Goal: Register for event/course

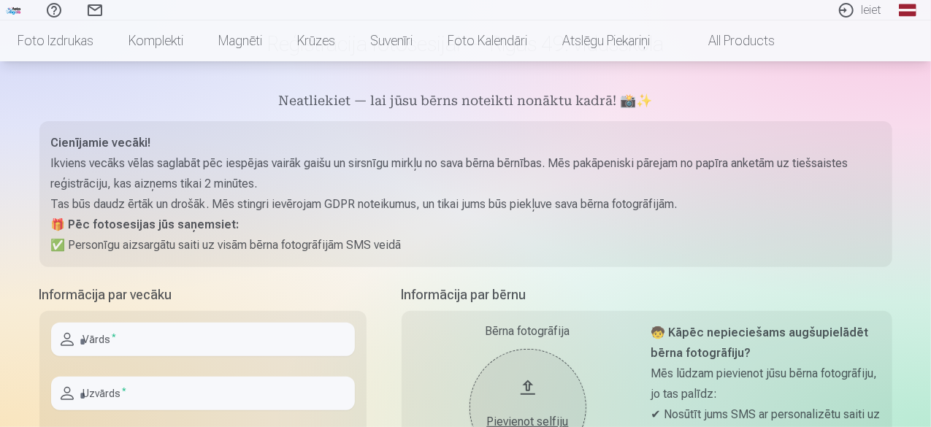
scroll to position [105, 0]
drag, startPoint x: 934, startPoint y: 131, endPoint x: 204, endPoint y: 343, distance: 759.6
click at [204, 343] on input "text" at bounding box center [203, 338] width 304 height 34
type input "******"
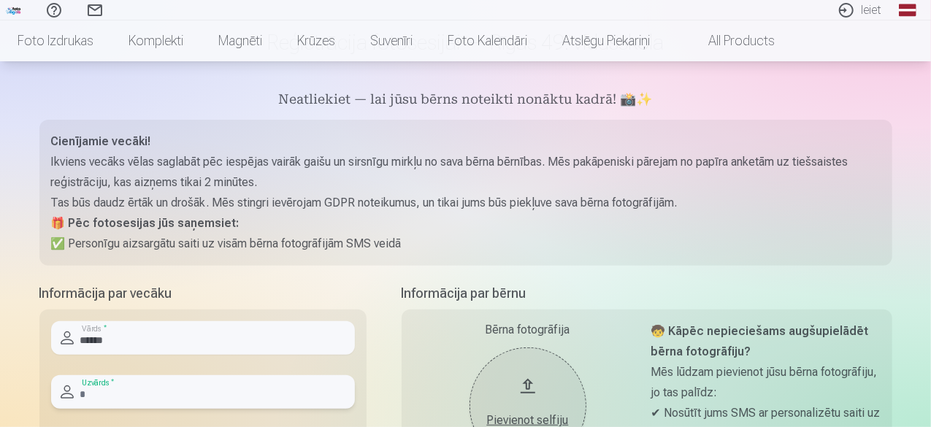
click at [141, 390] on input "text" at bounding box center [203, 392] width 304 height 34
type input "********"
type input "**********"
type input "********"
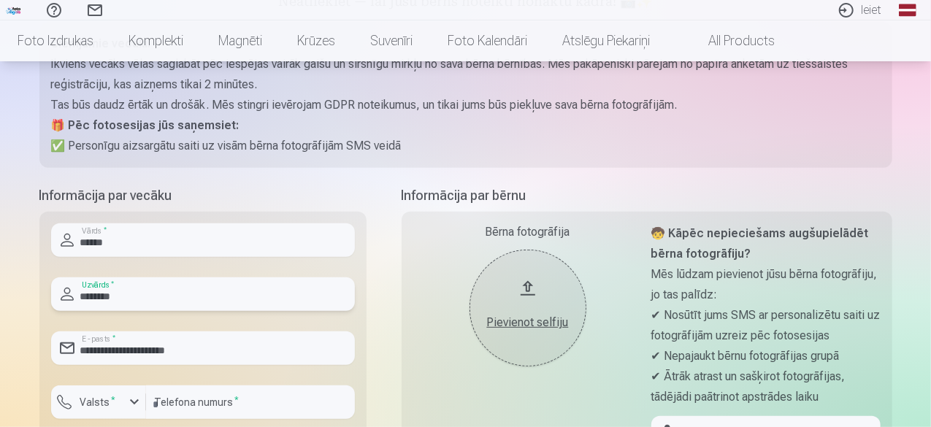
scroll to position [263, 0]
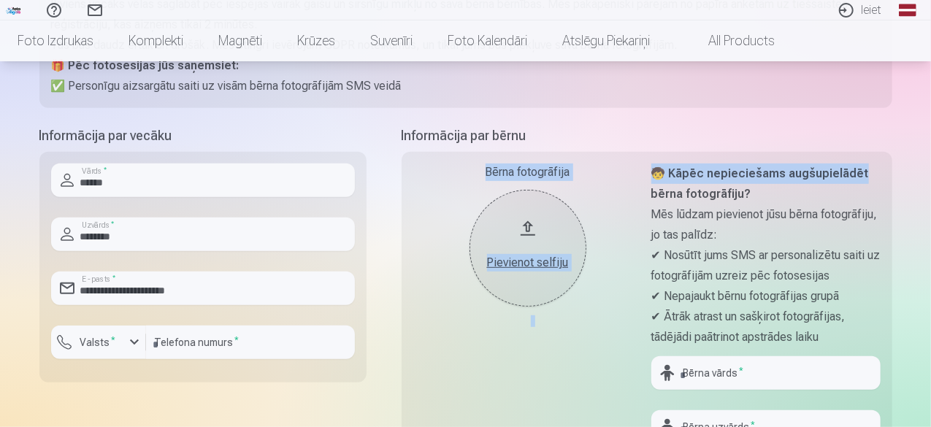
drag, startPoint x: 930, startPoint y: 128, endPoint x: 930, endPoint y: 168, distance: 40.1
click at [930, 168] on div "Palīdzības centrs Sazinies ar mums Ieiet Global Latvian (lv) Lithuanian (lt) Ru…" at bounding box center [465, 410] width 931 height 1346
click at [563, 347] on div "Bērna fotogrāfija Pievienot selfiju" at bounding box center [527, 337] width 229 height 346
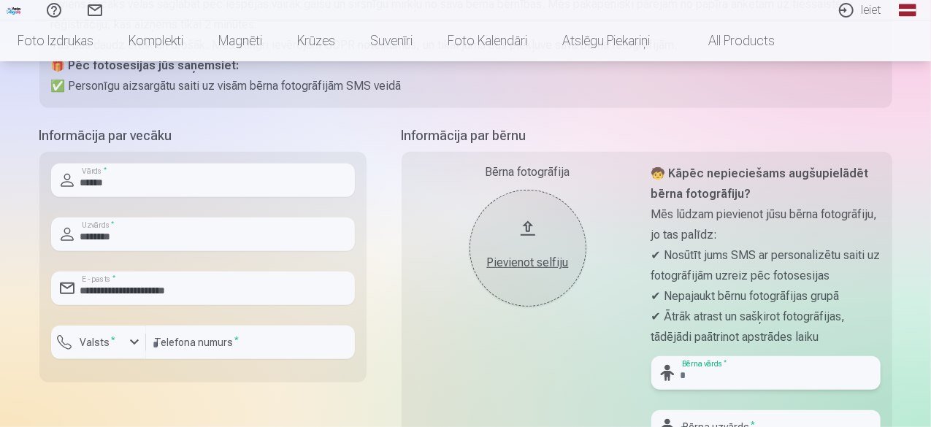
click at [739, 366] on input "text" at bounding box center [765, 373] width 229 height 34
type input "*******"
click at [793, 415] on input "text" at bounding box center [765, 427] width 229 height 34
type input "********"
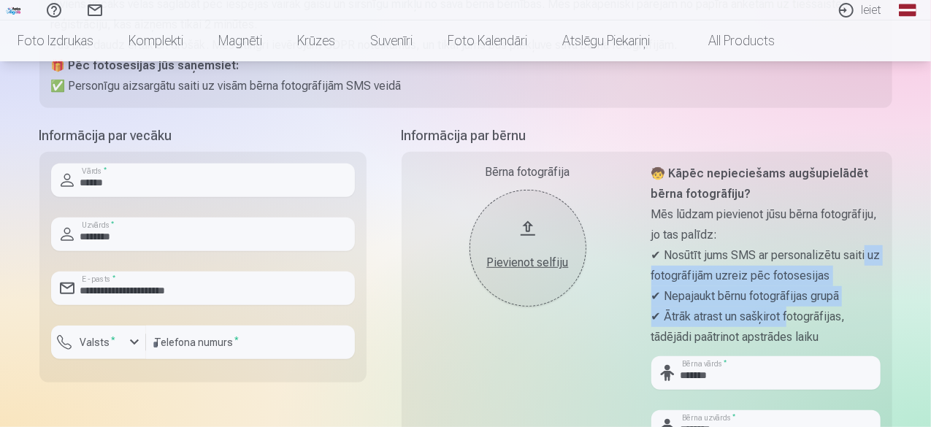
drag, startPoint x: 793, startPoint y: 326, endPoint x: 908, endPoint y: 240, distance: 144.0
click at [908, 240] on div "Palīdzības centrs Sazinies ar mums Ieiet Global Latvian (lv) Lithuanian (lt) Ru…" at bounding box center [465, 410] width 931 height 1346
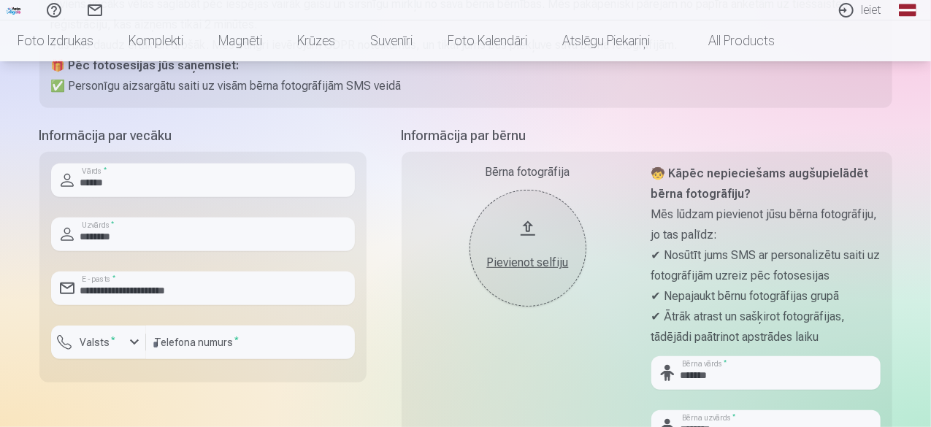
drag, startPoint x: 931, startPoint y: 232, endPoint x: 915, endPoint y: 151, distance: 82.7
click at [915, 151] on div "Palīdzības centrs Sazinies ar mums Ieiet Global Latvian (lv) Lithuanian (lt) Ru…" at bounding box center [465, 410] width 931 height 1346
drag, startPoint x: 934, startPoint y: 139, endPoint x: 517, endPoint y: 67, distance: 422.9
click at [517, 67] on p "🎁 Pēc fotosesijas jūs saņemsiet:" at bounding box center [465, 65] width 829 height 20
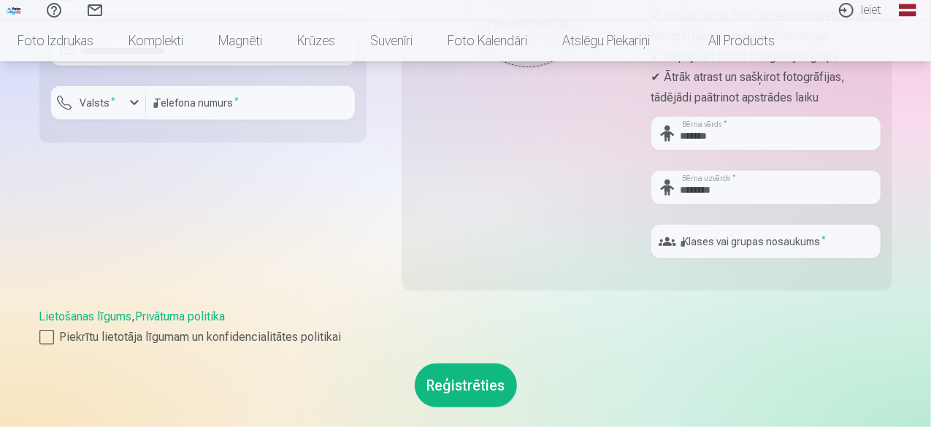
scroll to position [512, 0]
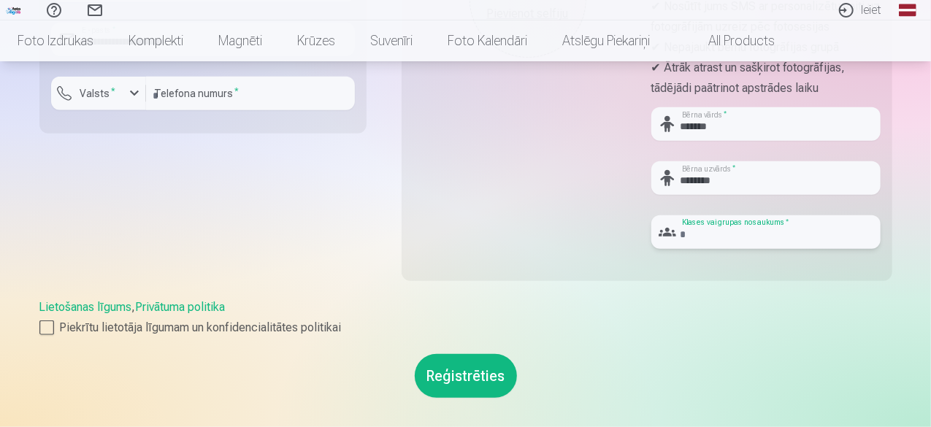
click at [712, 241] on input "text" at bounding box center [765, 232] width 229 height 34
type input "**"
click at [44, 329] on div at bounding box center [46, 327] width 15 height 15
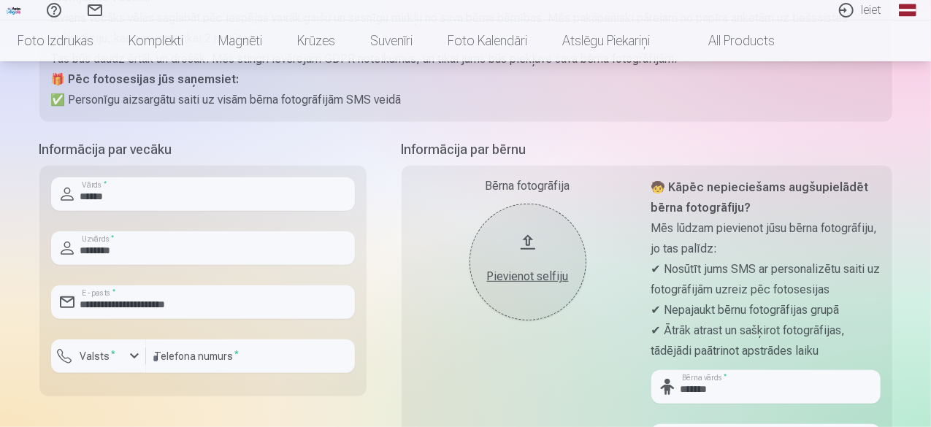
scroll to position [250, 0]
click at [536, 266] on div "Pievienot selfiju" at bounding box center [528, 275] width 88 height 18
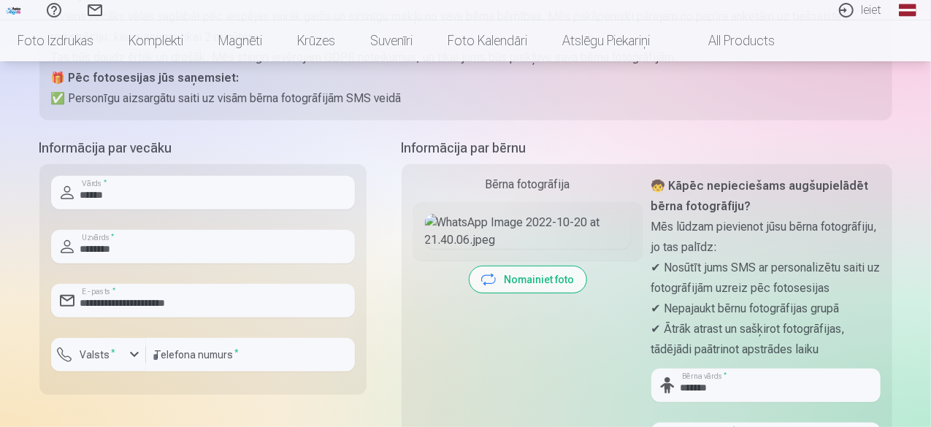
click at [508, 293] on button "Nomainiet foto" at bounding box center [527, 279] width 117 height 26
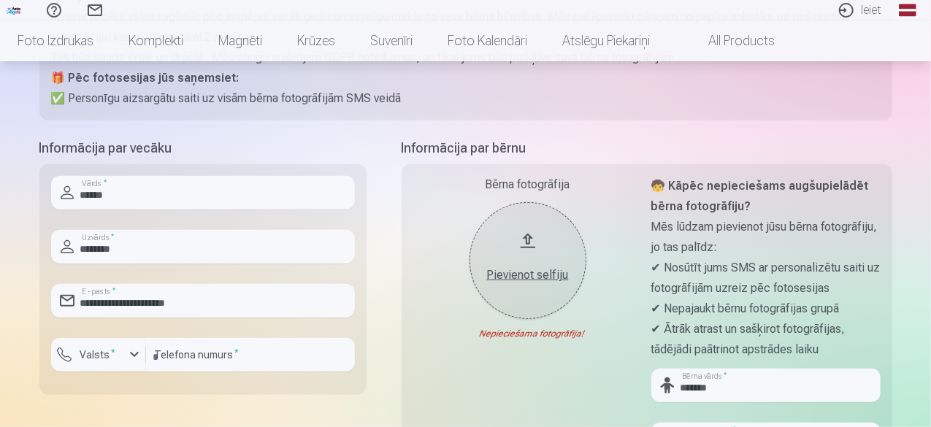
click at [534, 271] on div "Pievienot selfiju" at bounding box center [528, 275] width 88 height 18
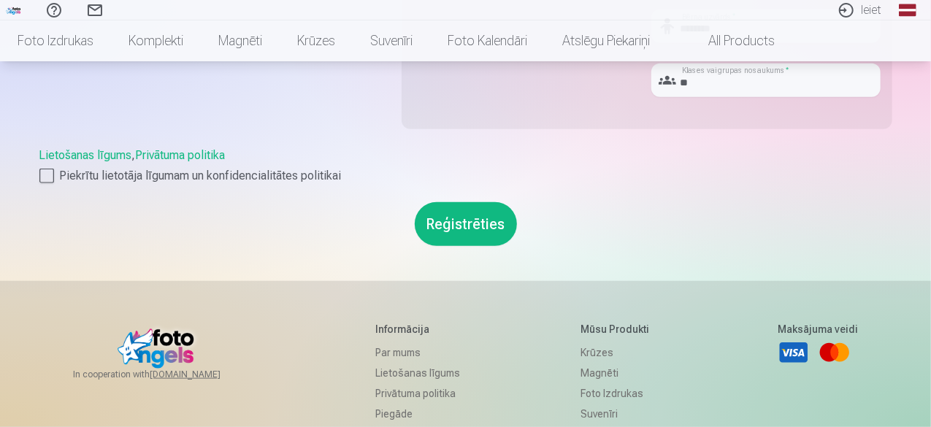
scroll to position [682, 0]
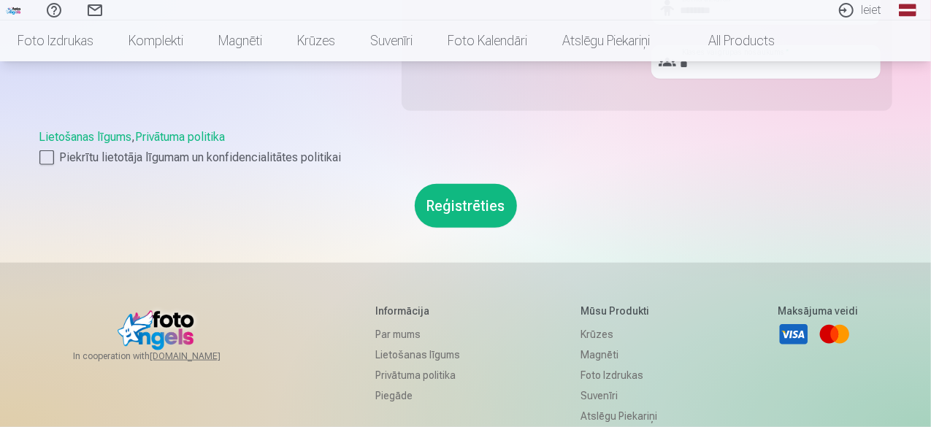
click at [488, 206] on button "Reģistrēties" at bounding box center [466, 206] width 102 height 44
click at [460, 209] on button "Reģistrēties" at bounding box center [466, 206] width 102 height 44
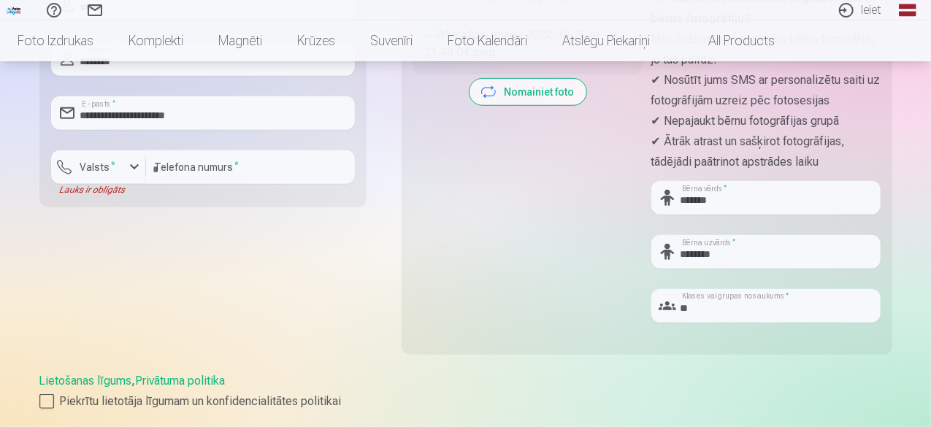
scroll to position [441, 0]
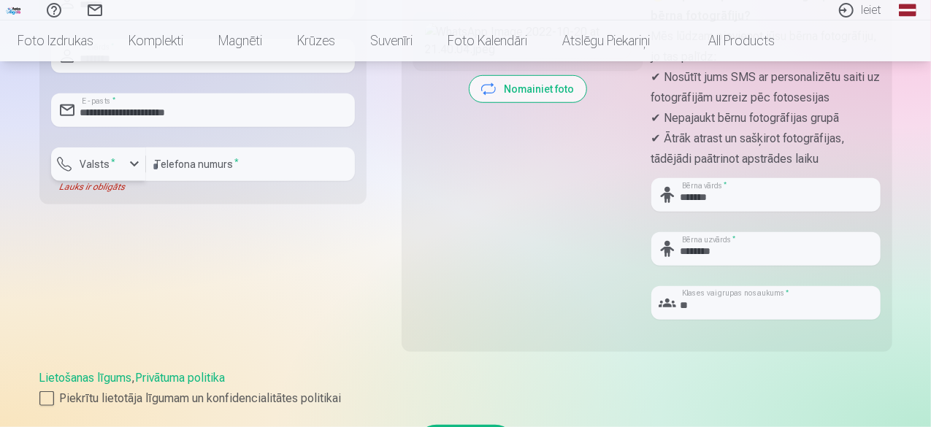
click at [112, 163] on sup "*" at bounding box center [114, 161] width 4 height 9
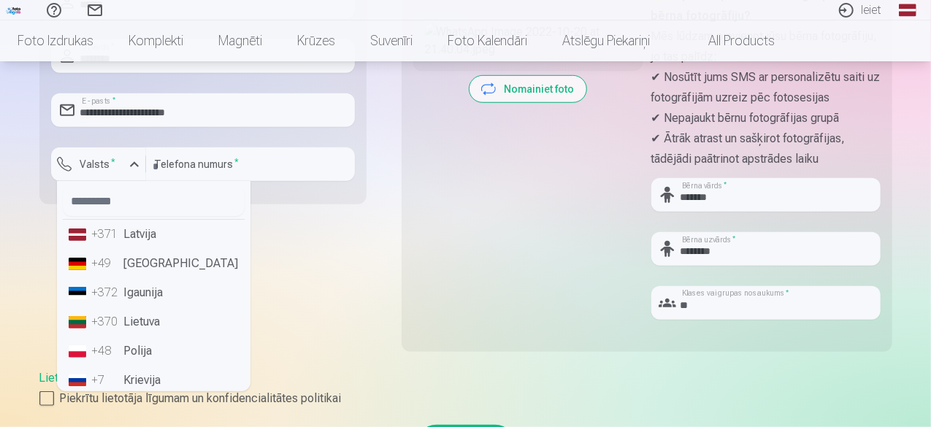
click at [128, 229] on li "+371 Latvija" at bounding box center [154, 234] width 182 height 29
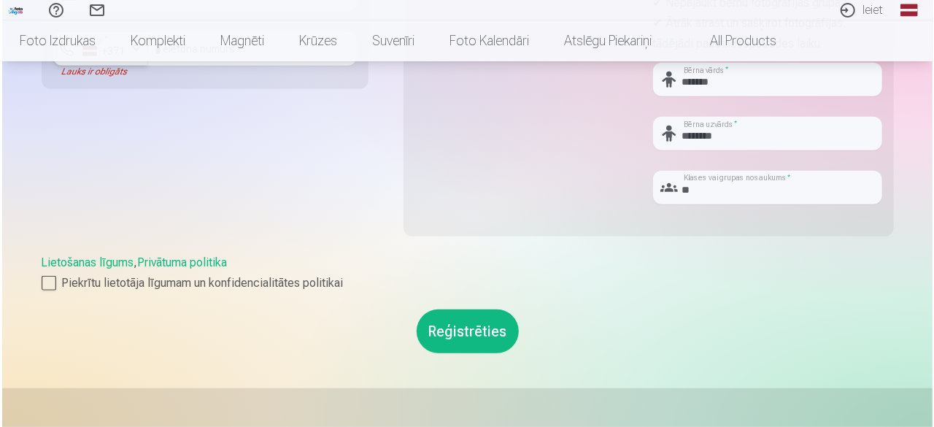
scroll to position [580, 0]
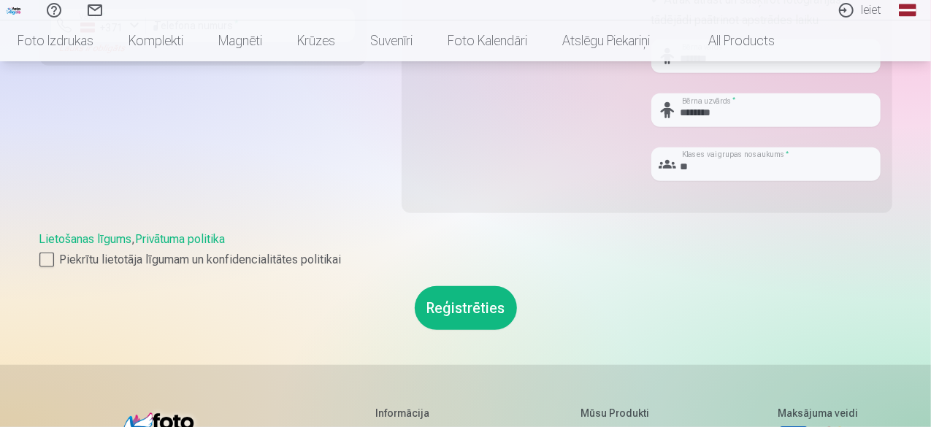
click at [473, 301] on button "Reģistrēties" at bounding box center [466, 308] width 102 height 44
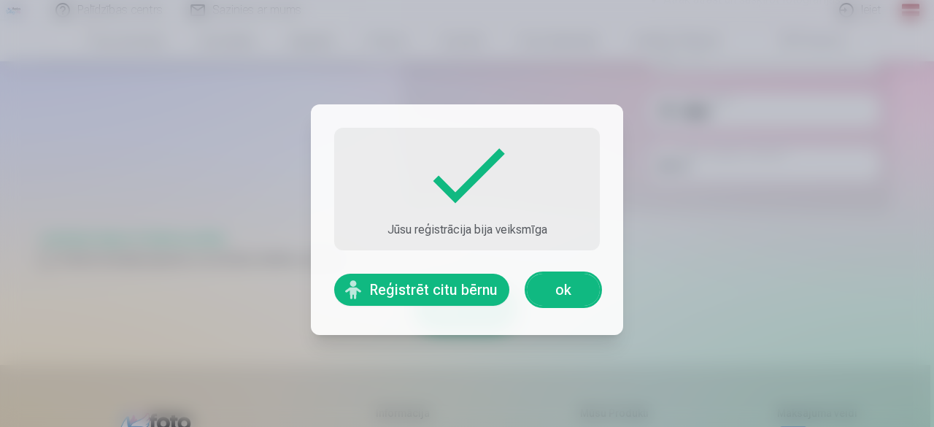
click at [549, 291] on link "ok" at bounding box center [563, 290] width 73 height 32
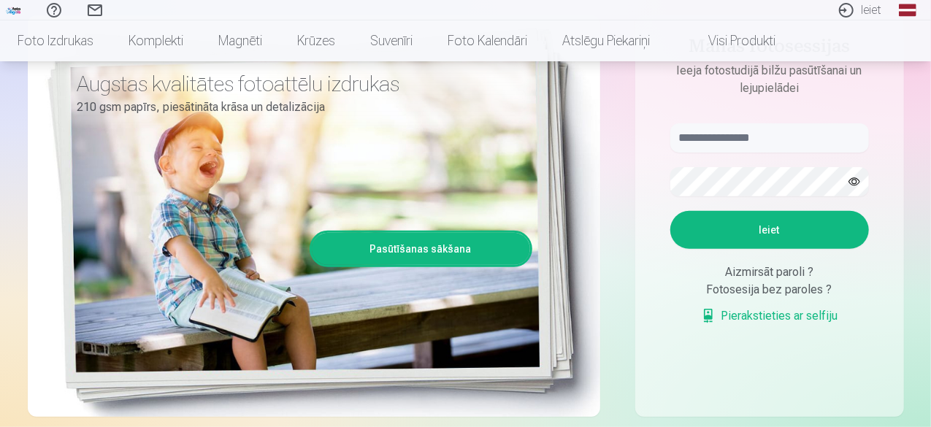
scroll to position [58, 0]
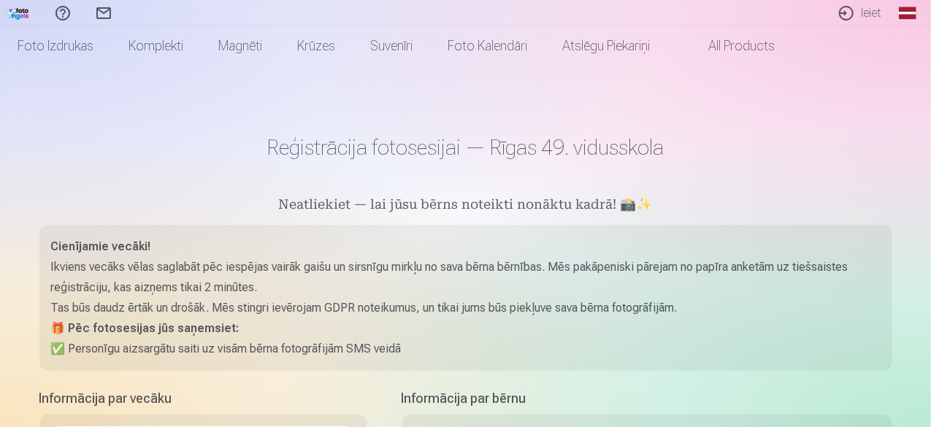
scroll to position [32, 0]
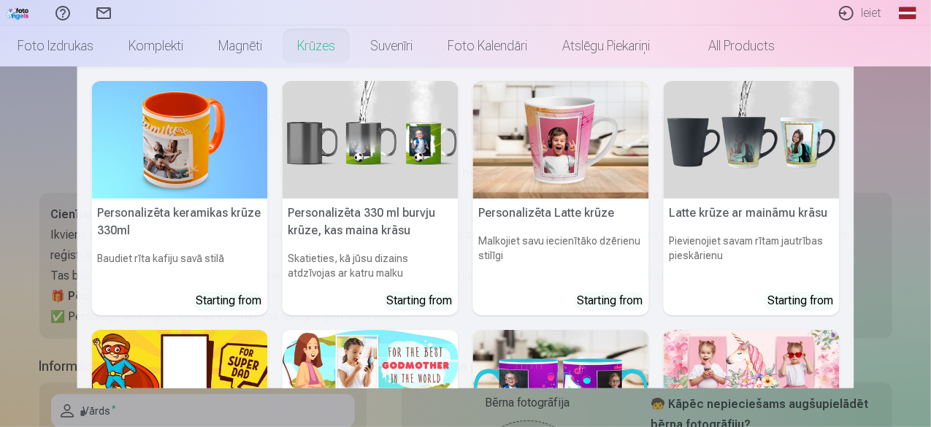
click at [26, 126] on nav "Personalizēta keramikas krūze 330ml Baudiet rīta kafiju savā stilā Starting fro…" at bounding box center [465, 227] width 931 height 322
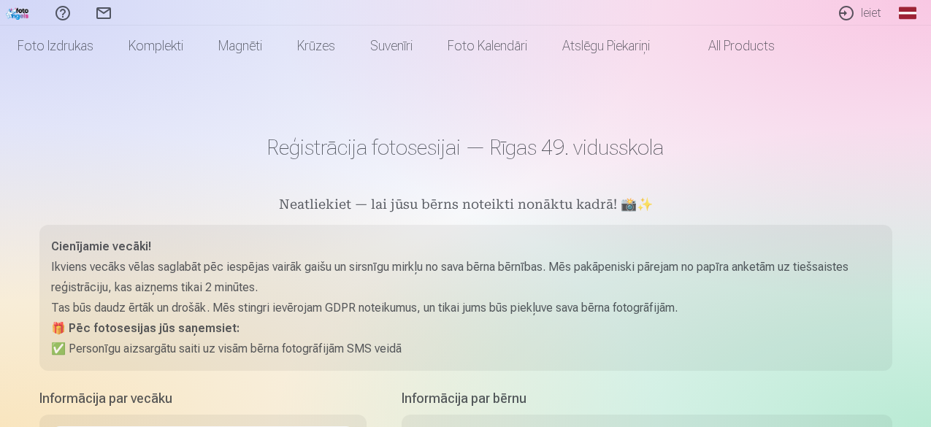
scroll to position [32, 0]
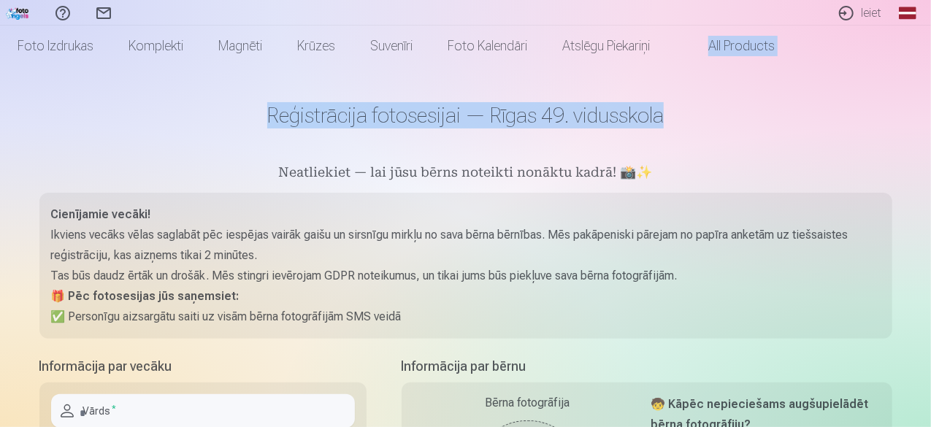
drag, startPoint x: 929, startPoint y: 47, endPoint x: 934, endPoint y: 87, distance: 40.4
click at [930, 87] on html "Palīdzības centrs Sazinies ar mums Ieiet Global Latvian (lv) Lithuanian (lt) Ru…" at bounding box center [465, 181] width 931 height 427
